Goal: Task Accomplishment & Management: Manage account settings

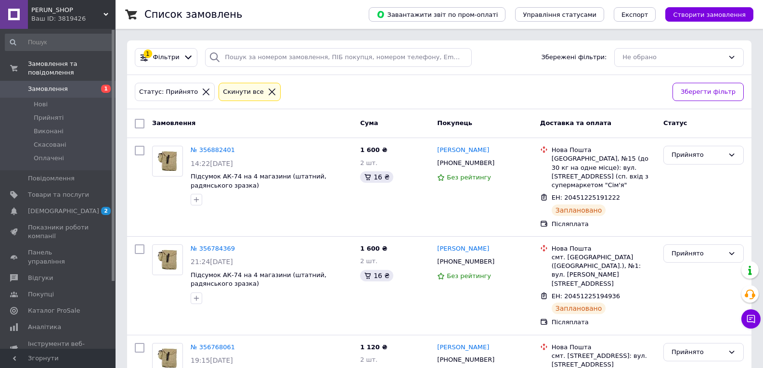
click at [52, 0] on span "Замовлення" at bounding box center [48, 89] width 40 height 9
click at [81, 98] on li "Нові 1" at bounding box center [59, 104] width 118 height 13
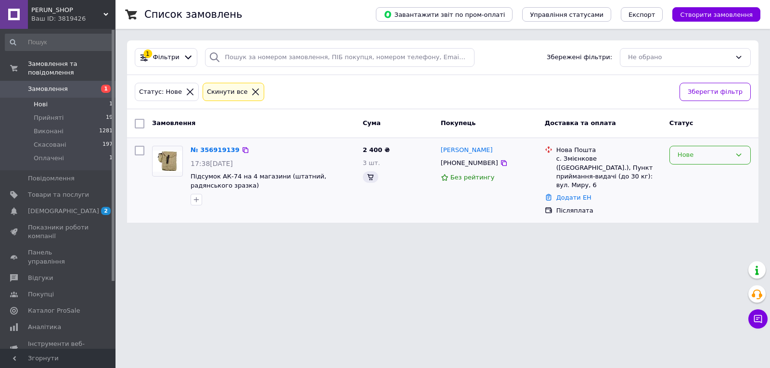
click at [697, 157] on div "Нове" at bounding box center [704, 155] width 53 height 10
click at [692, 169] on li "Прийнято" at bounding box center [710, 176] width 80 height 18
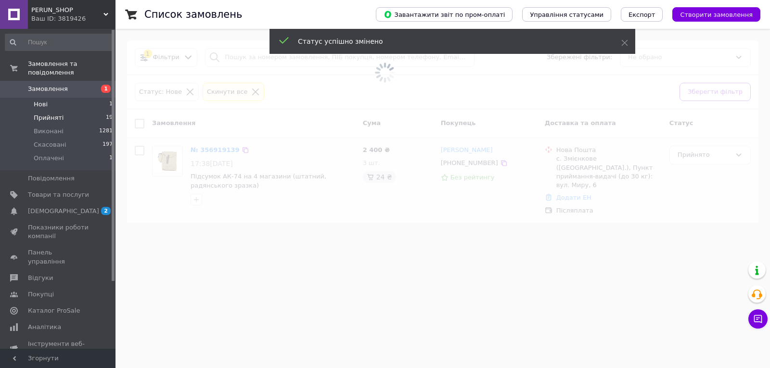
click at [78, 111] on li "Прийняті 19" at bounding box center [59, 117] width 118 height 13
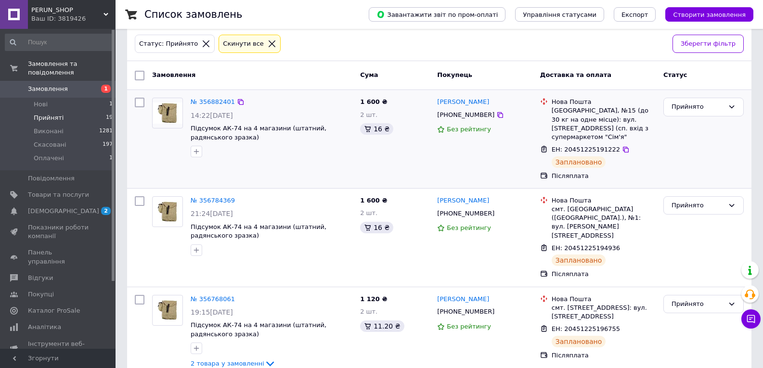
scroll to position [96, 0]
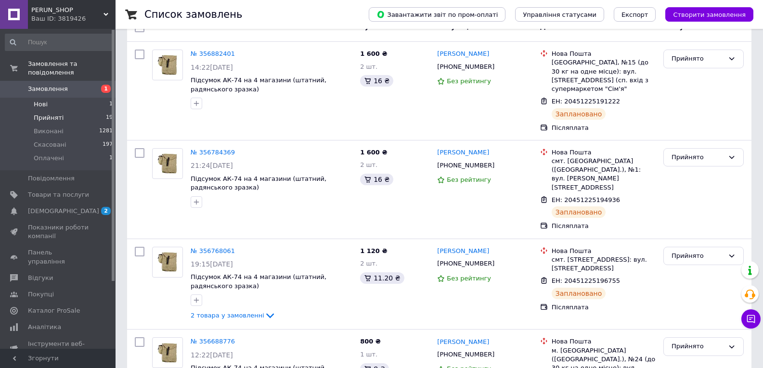
click at [79, 98] on li "Нові 1" at bounding box center [59, 104] width 118 height 13
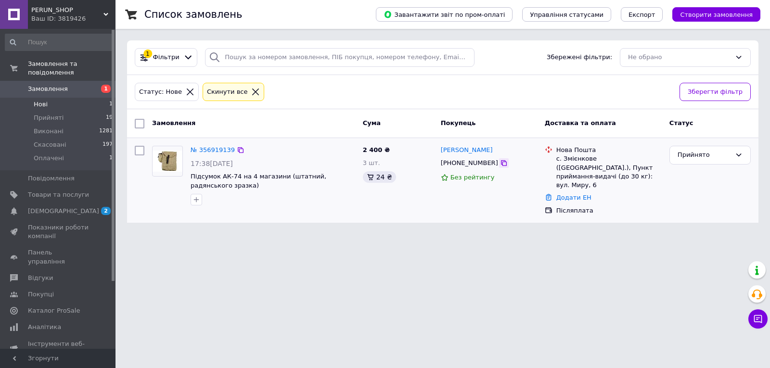
click at [500, 160] on icon at bounding box center [504, 163] width 8 height 8
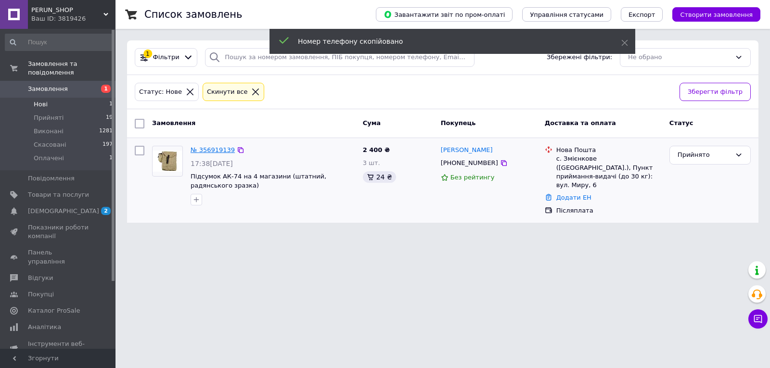
click at [199, 148] on link "№ 356919139" at bounding box center [213, 149] width 44 height 7
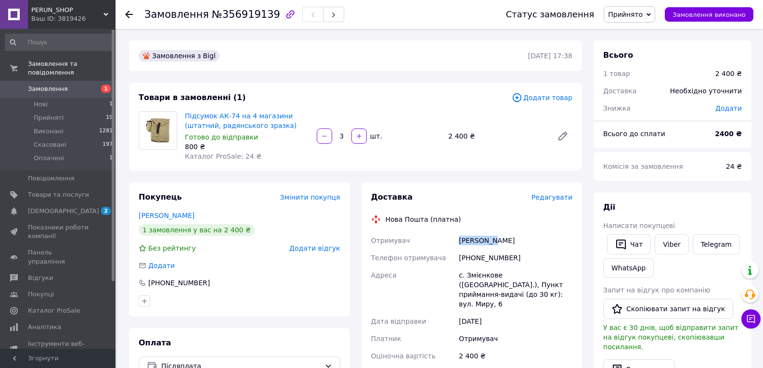
drag, startPoint x: 494, startPoint y: 241, endPoint x: 459, endPoint y: 237, distance: 35.4
click at [459, 237] on div "[PERSON_NAME]" at bounding box center [515, 240] width 117 height 17
copy div "Смолинець"
drag, startPoint x: 516, startPoint y: 242, endPoint x: 497, endPoint y: 240, distance: 19.3
click at [497, 240] on div "[PERSON_NAME]" at bounding box center [515, 240] width 117 height 17
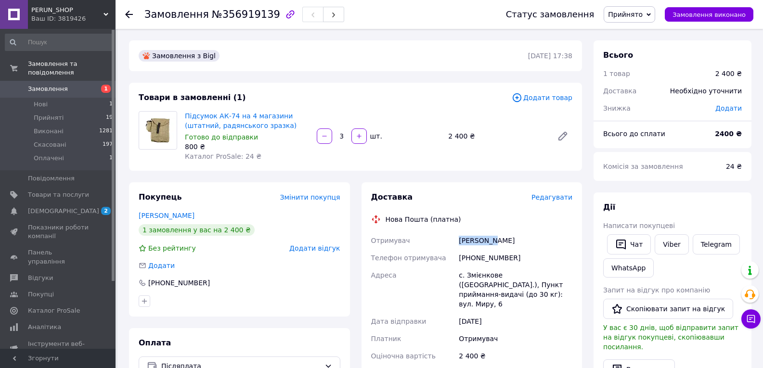
copy div "[PERSON_NAME]"
drag, startPoint x: 498, startPoint y: 274, endPoint x: 457, endPoint y: 270, distance: 41.6
click at [457, 270] on div "Отримувач [PERSON_NAME] Телефон отримувача [PHONE_NUMBER] Адреса с. Змієнкове (…" at bounding box center [472, 329] width 206 height 195
copy div "Адреса с. [PERSON_NAME]"
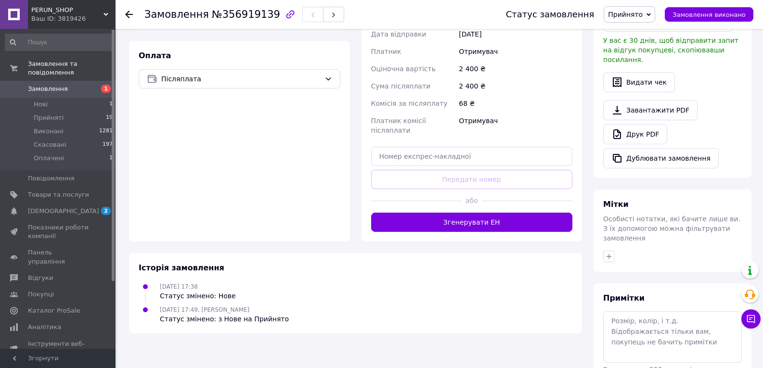
scroll to position [289, 0]
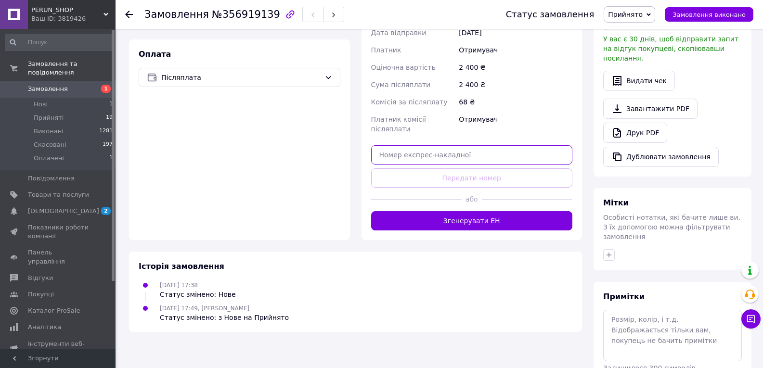
paste input "20451225343105"
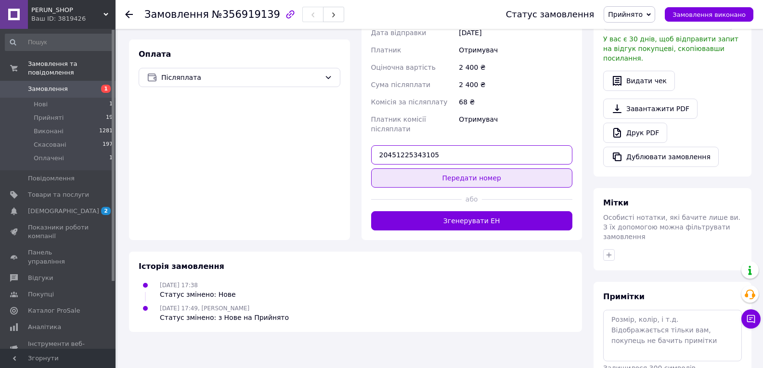
type input "20451225343105"
click at [436, 169] on button "Передати номер" at bounding box center [472, 178] width 202 height 19
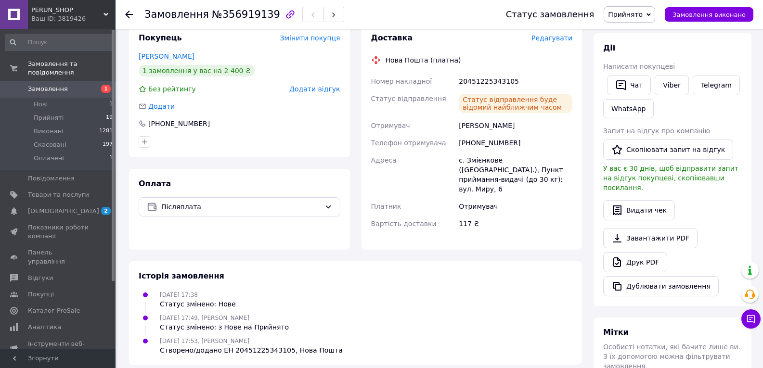
scroll to position [144, 0]
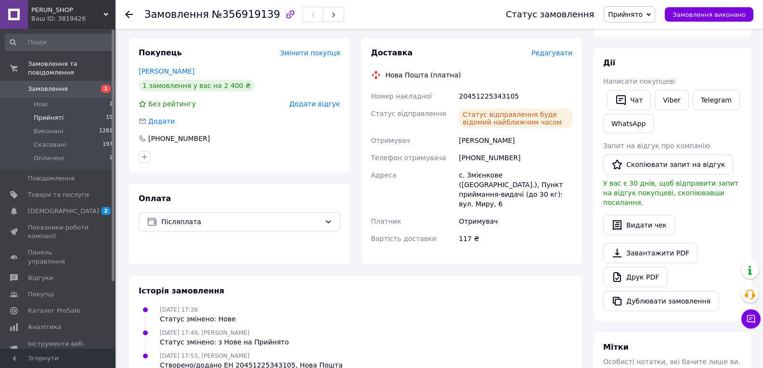
click at [91, 111] on li "Прийняті 19" at bounding box center [59, 117] width 118 height 13
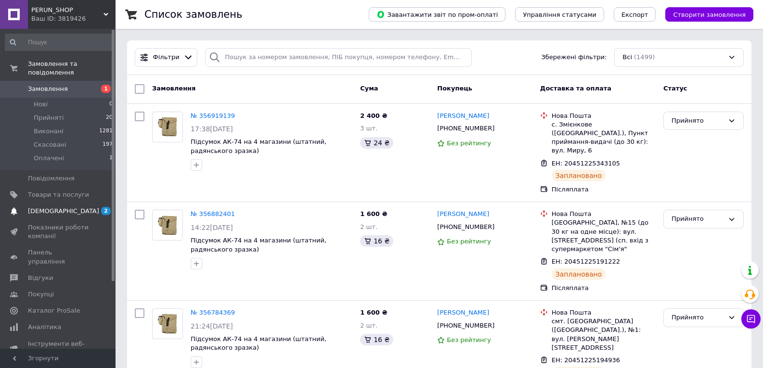
click at [79, 207] on span "[DEMOGRAPHIC_DATA]" at bounding box center [58, 211] width 61 height 9
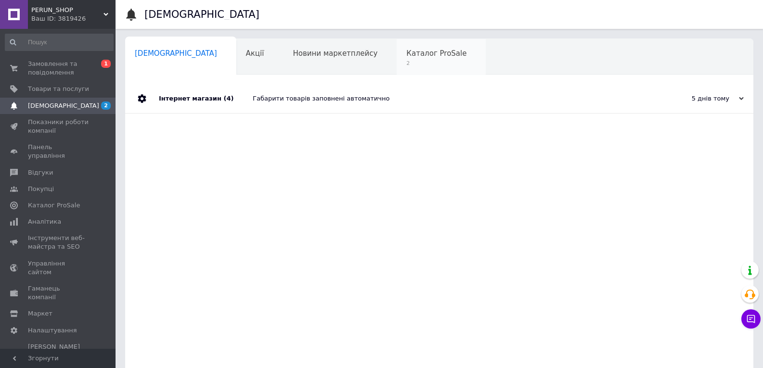
click at [397, 69] on div "Каталог ProSale 2" at bounding box center [441, 57] width 89 height 37
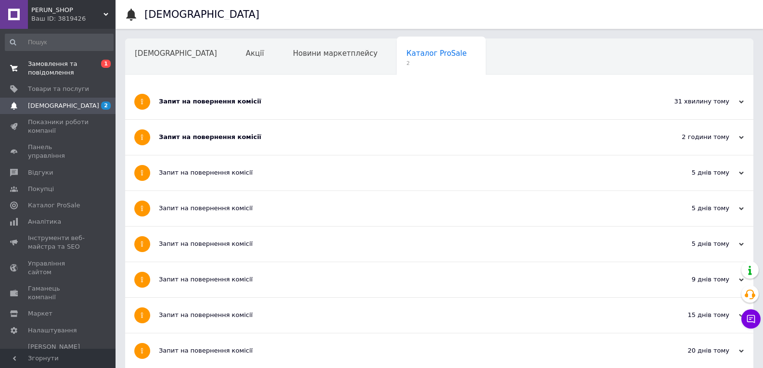
click at [35, 68] on span "Замовлення та повідомлення" at bounding box center [58, 68] width 61 height 17
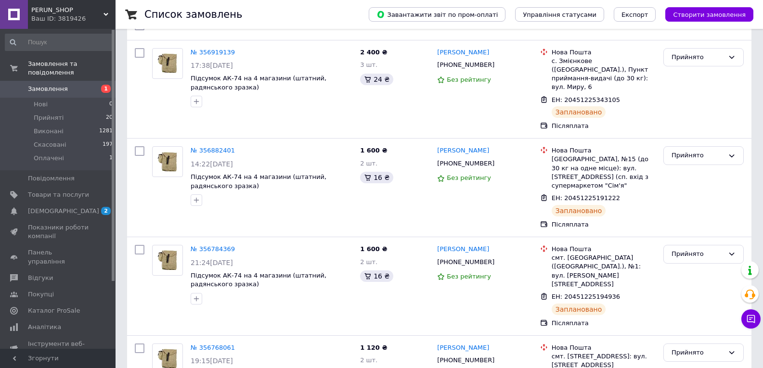
scroll to position [48, 0]
